Goal: Navigation & Orientation: Find specific page/section

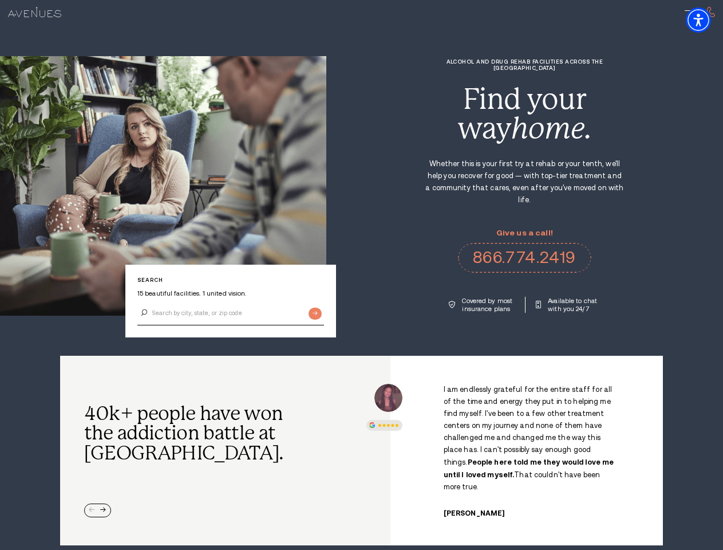
click at [361, 275] on div "Alcohol and Drug Rehab Facilities across the [GEOGRAPHIC_DATA] Find your way ho…" at bounding box center [524, 185] width 397 height 254
click at [708, 20] on img "Accessibility Menu" at bounding box center [698, 19] width 25 height 25
